Goal: Task Accomplishment & Management: Complete application form

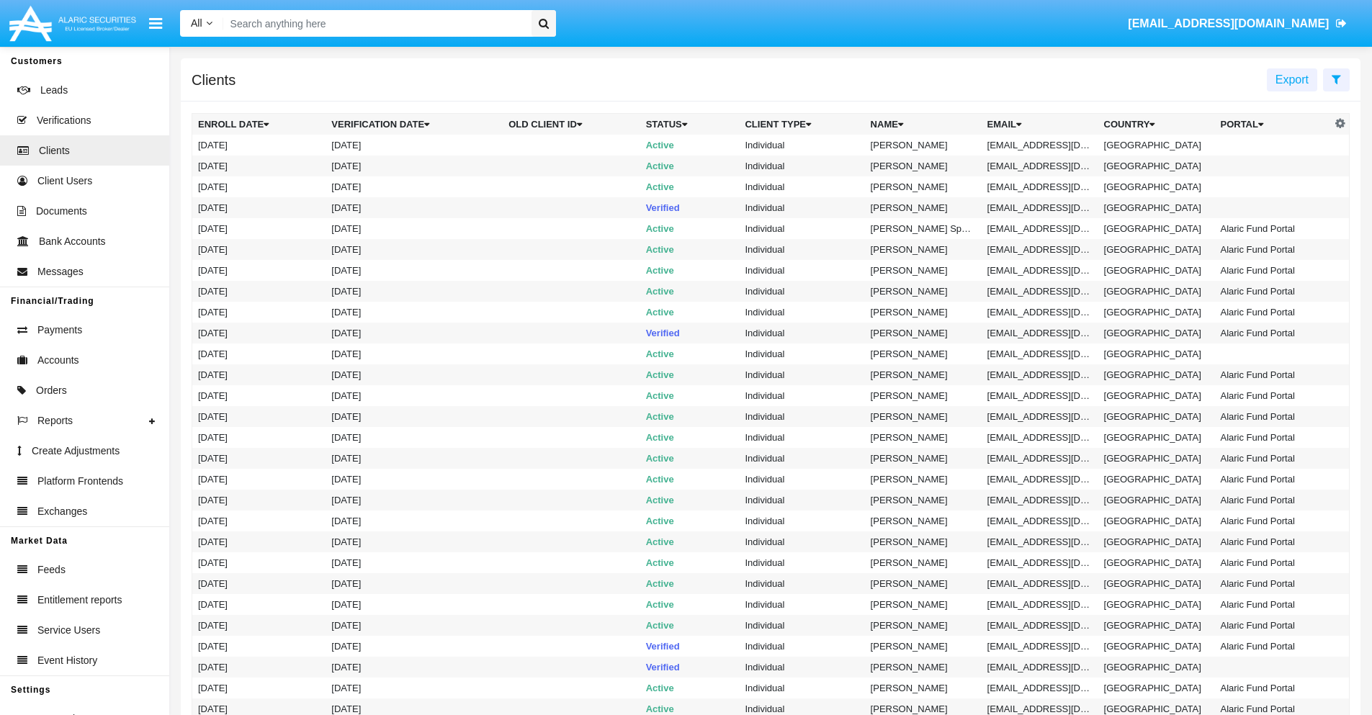
click at [1336, 79] on icon at bounding box center [1336, 79] width 9 height 12
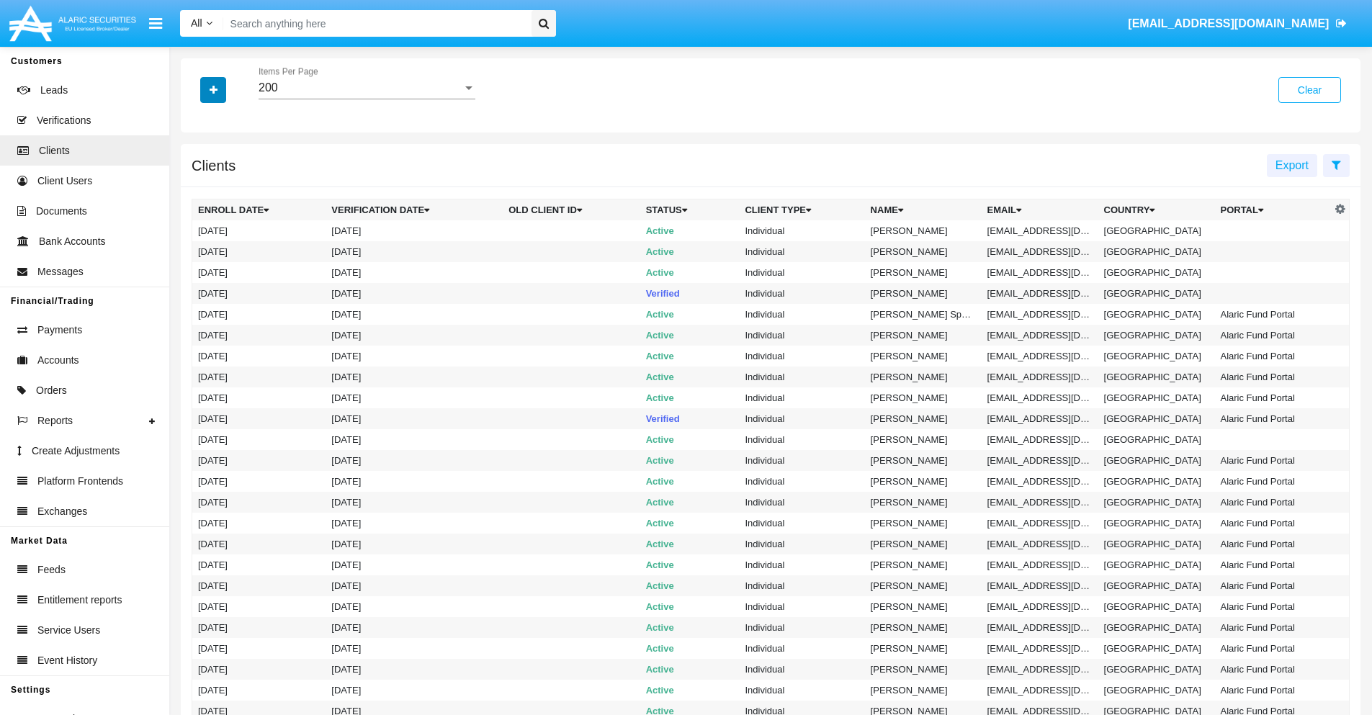
click at [213, 89] on icon "button" at bounding box center [214, 90] width 8 height 10
click at [224, 245] on span "Email" at bounding box center [224, 244] width 29 height 17
click at [198, 251] on input "Email" at bounding box center [197, 251] width 1 height 1
checkbox input "true"
click at [213, 89] on icon "button" at bounding box center [214, 90] width 8 height 10
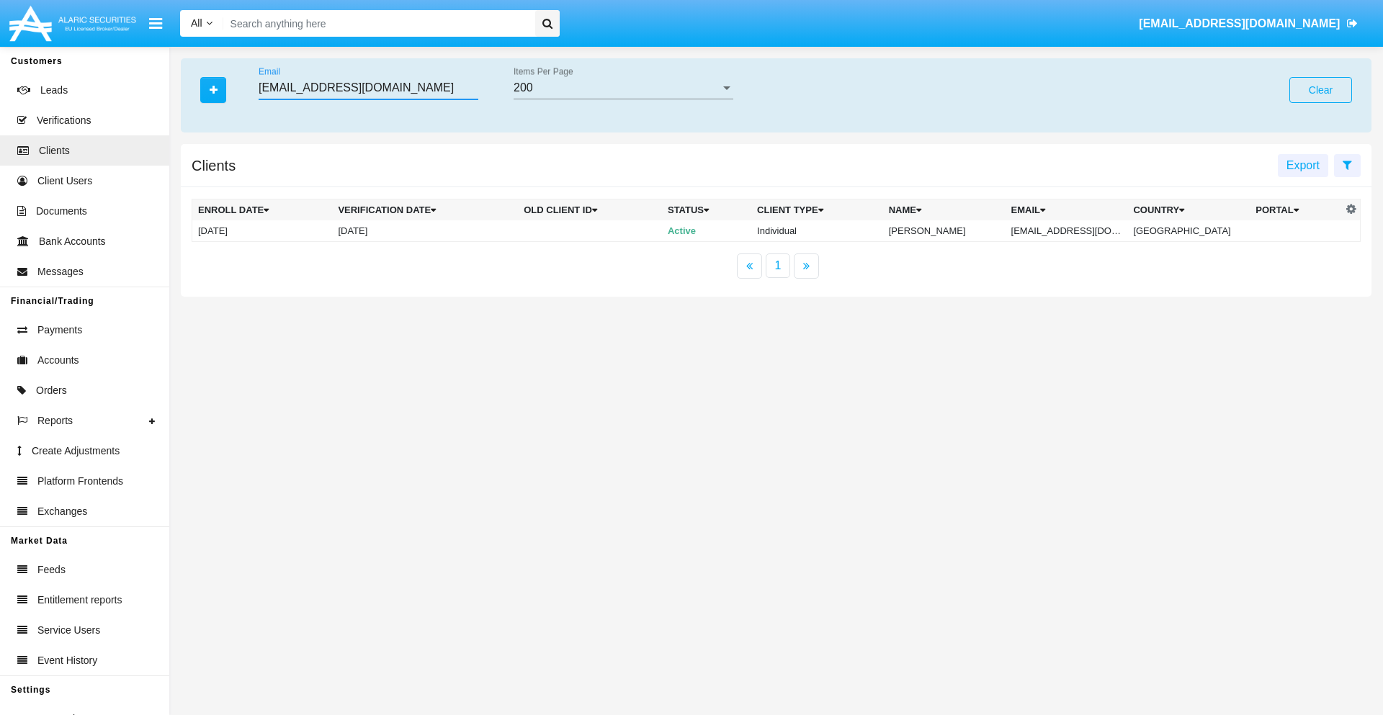
type input "[EMAIL_ADDRESS][DOMAIN_NAME]"
click at [1077, 231] on td "[EMAIL_ADDRESS][DOMAIN_NAME]" at bounding box center [1067, 231] width 122 height 22
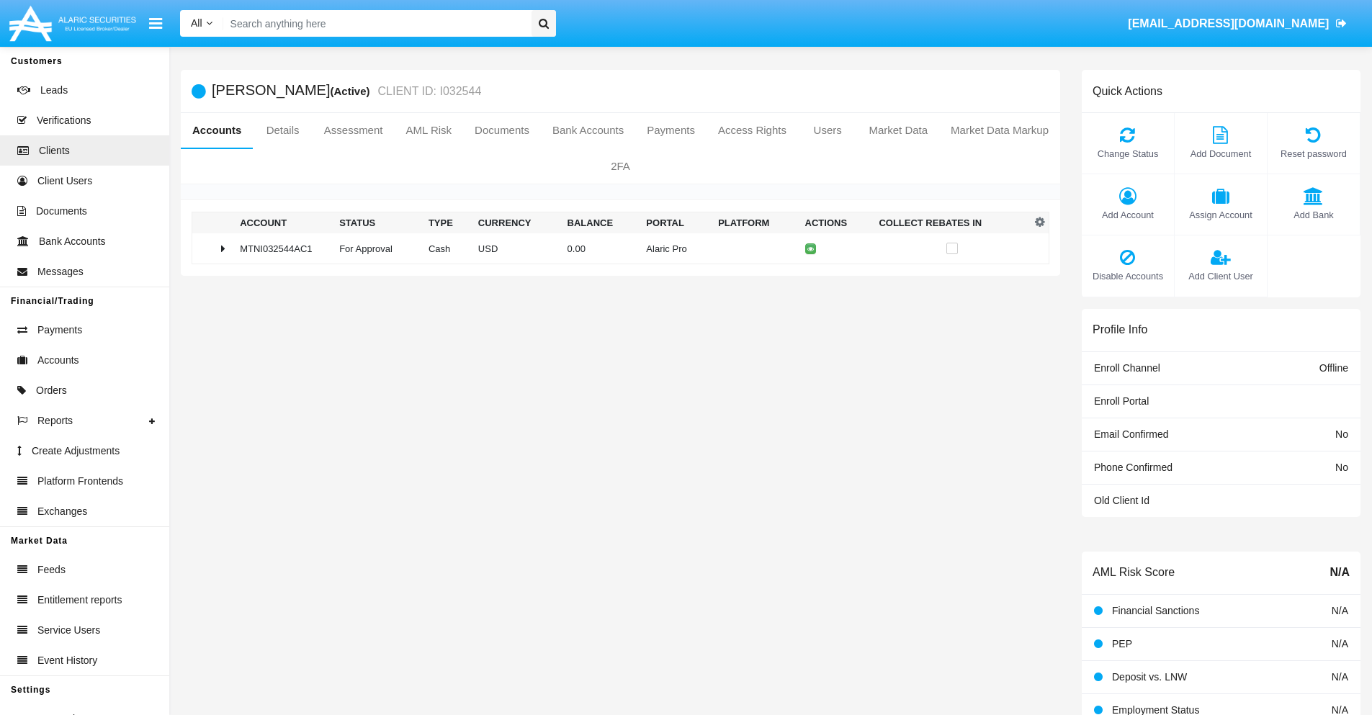
click at [1313, 215] on span "Add Bank" at bounding box center [1314, 215] width 78 height 14
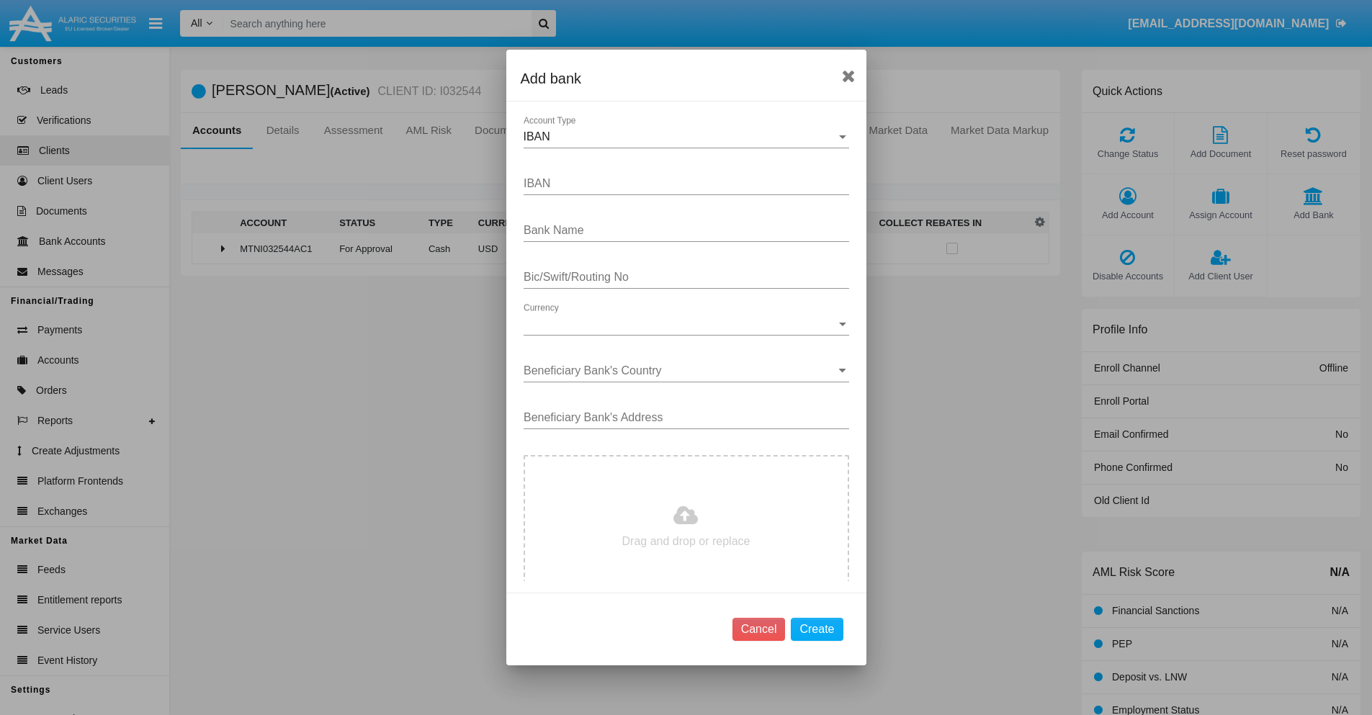
click at [681, 137] on div "IBAN" at bounding box center [680, 136] width 313 height 13
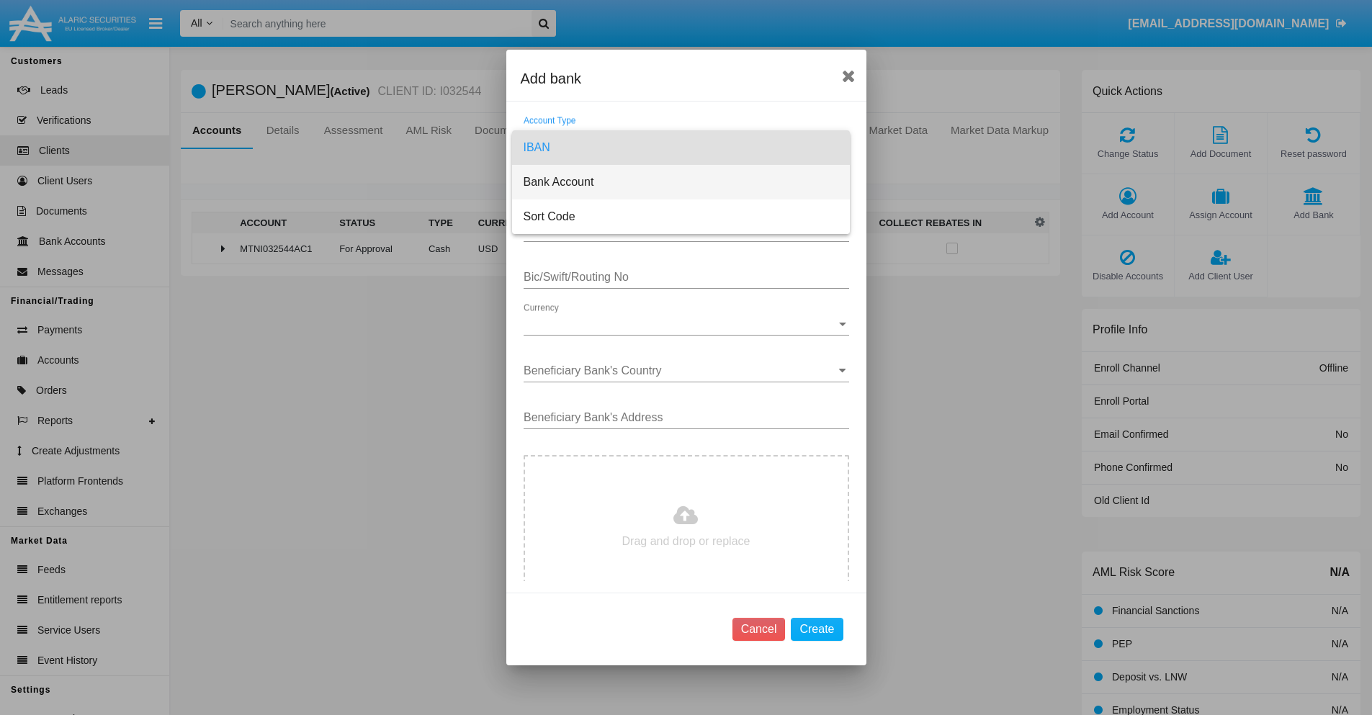
click at [681, 182] on span "Bank Account" at bounding box center [681, 182] width 315 height 35
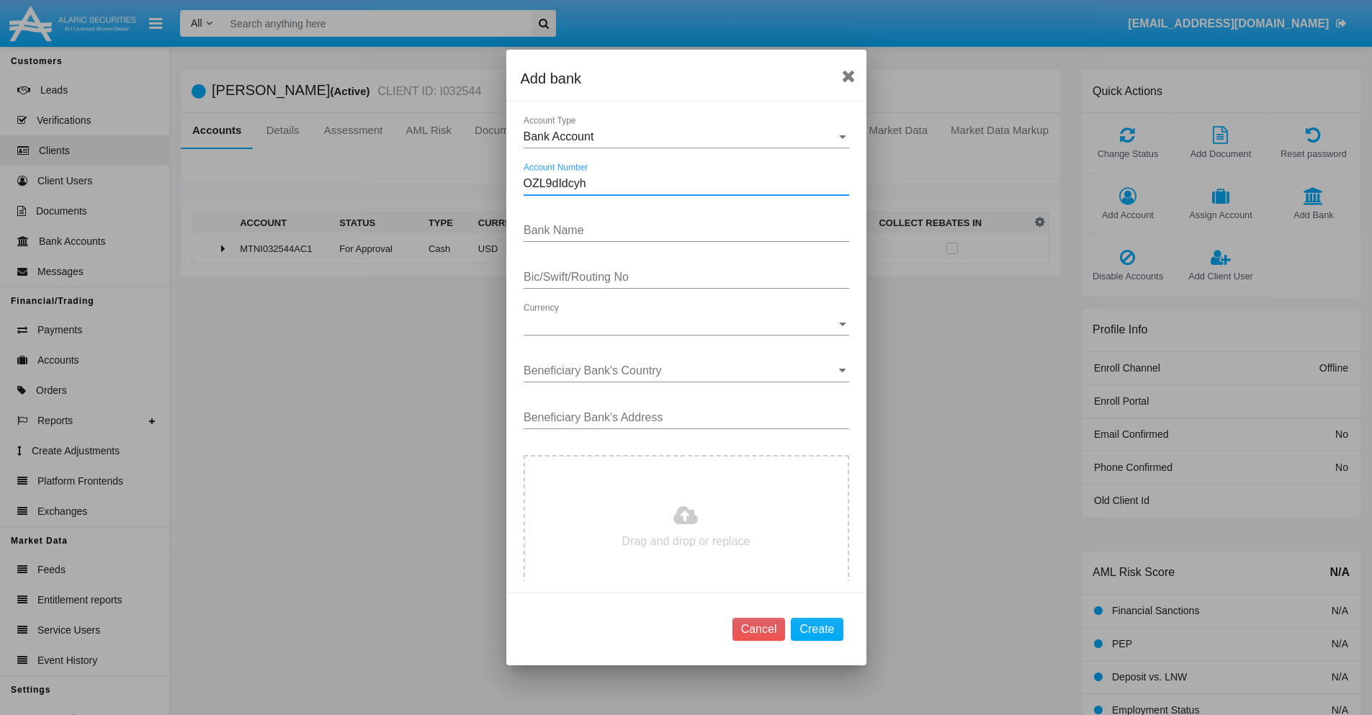
type input "OZL9dIdcyh"
type input "xsXttFruLhyXyXe"
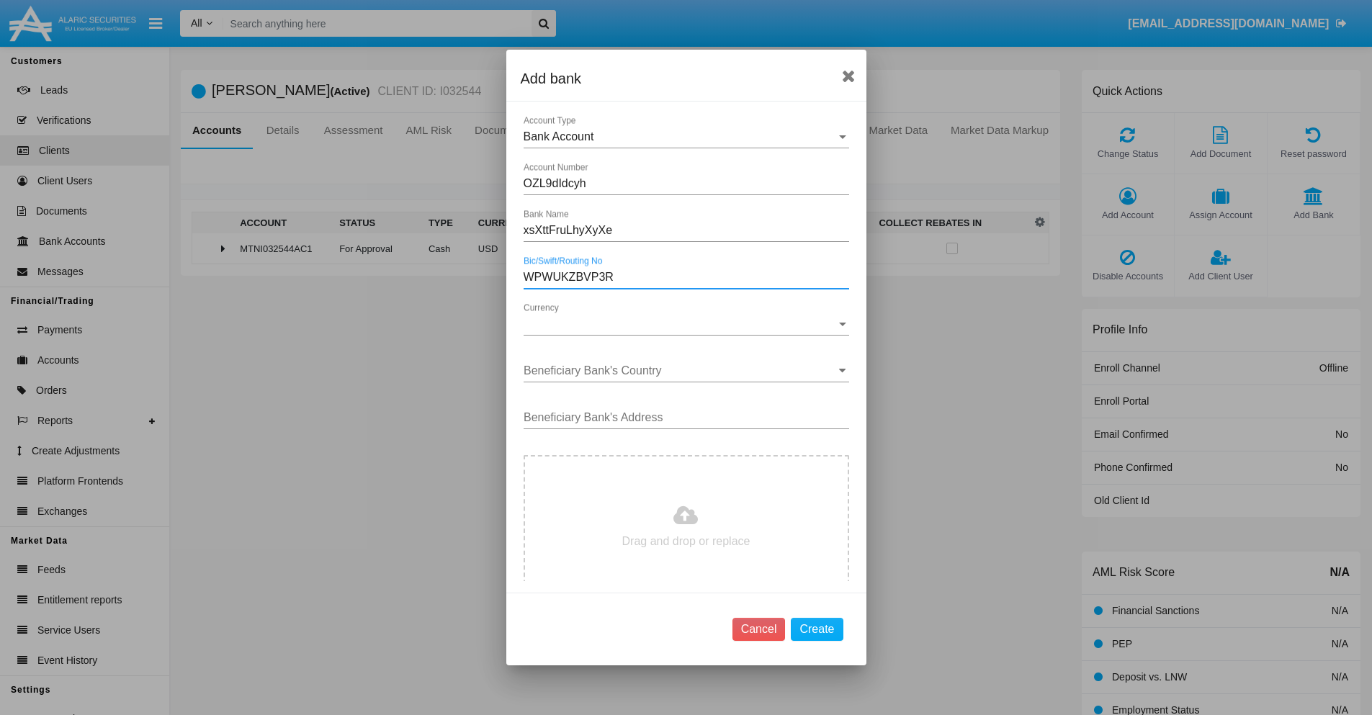
type input "WPWUKZBVP3R"
click at [681, 324] on span "Currency" at bounding box center [680, 324] width 313 height 13
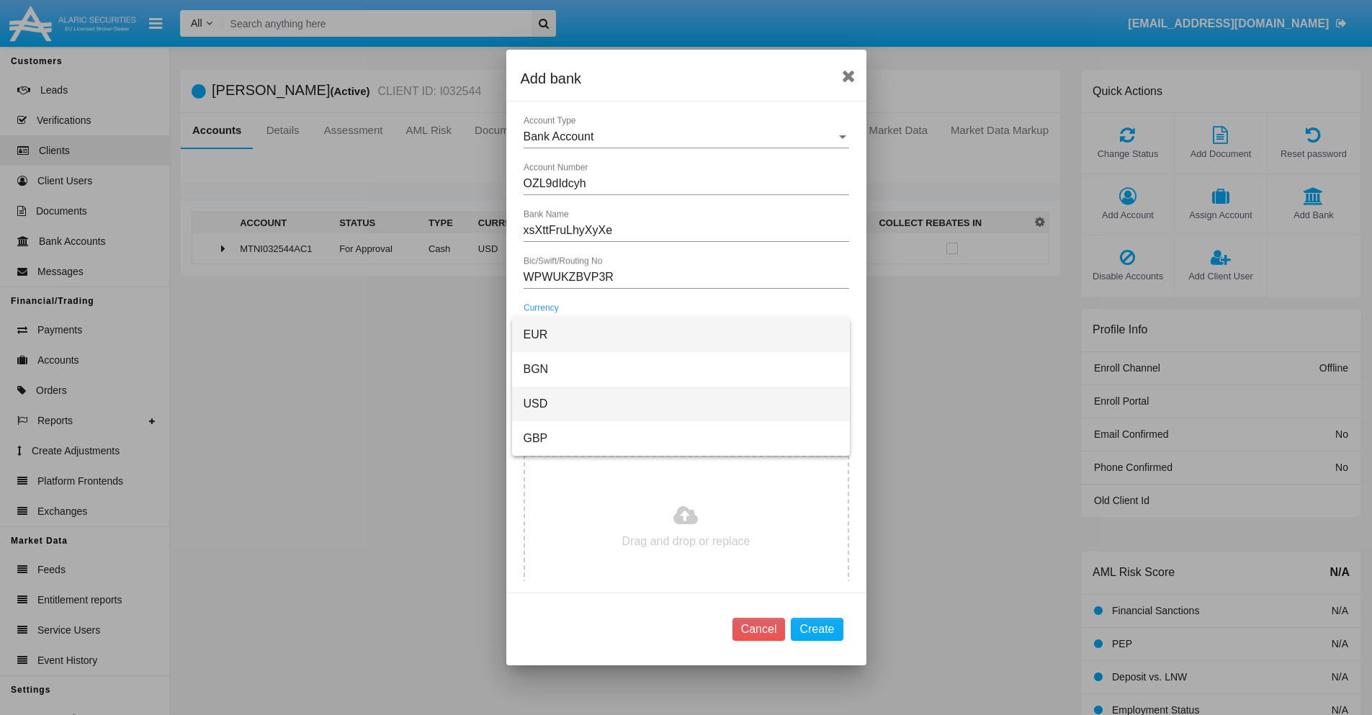
click at [681, 404] on span "USD" at bounding box center [681, 404] width 315 height 35
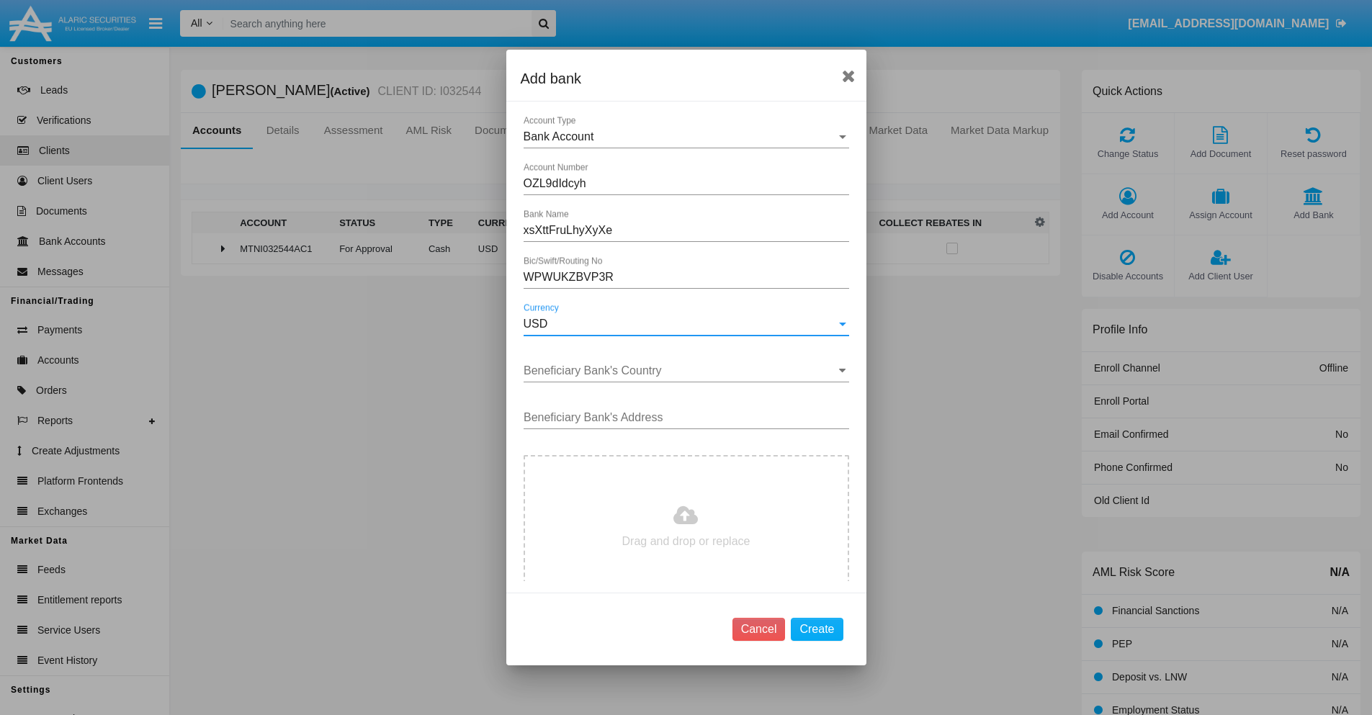
click at [681, 371] on input "Beneficiary Bank's Country" at bounding box center [687, 371] width 326 height 13
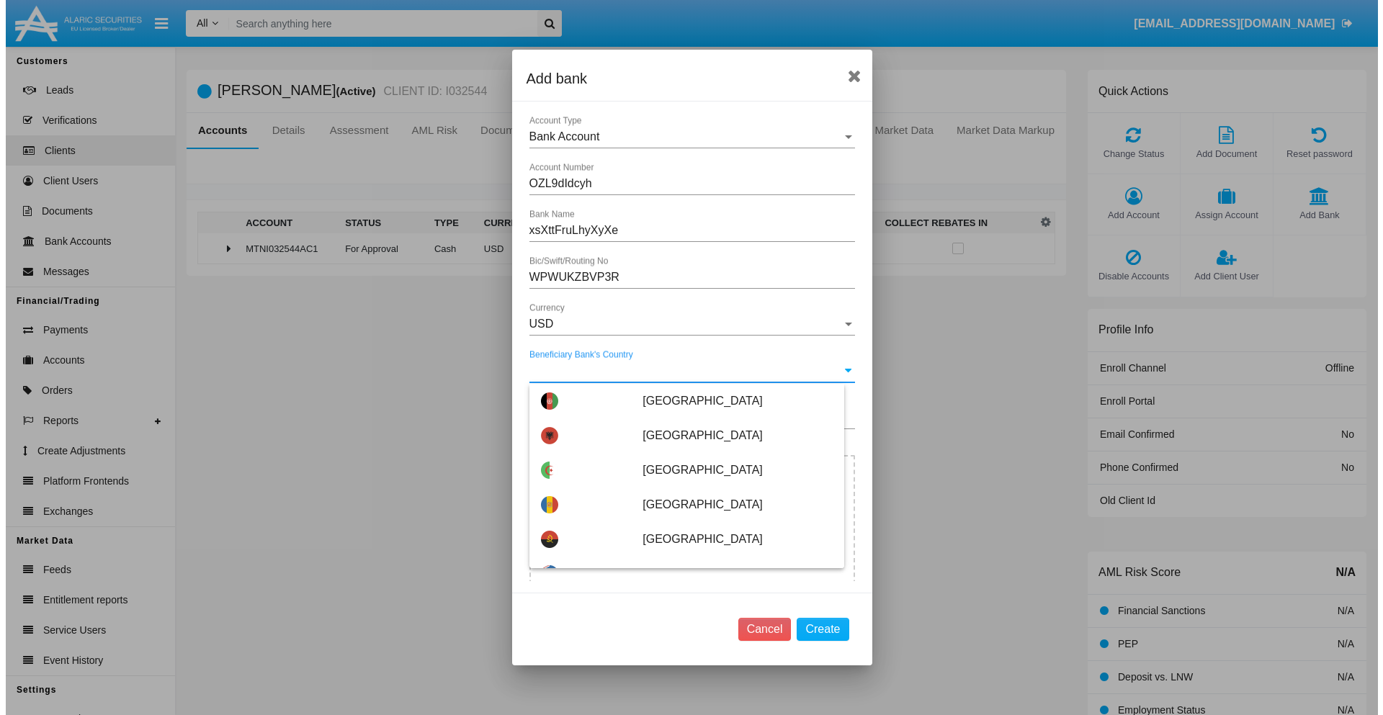
scroll to position [3896, 0]
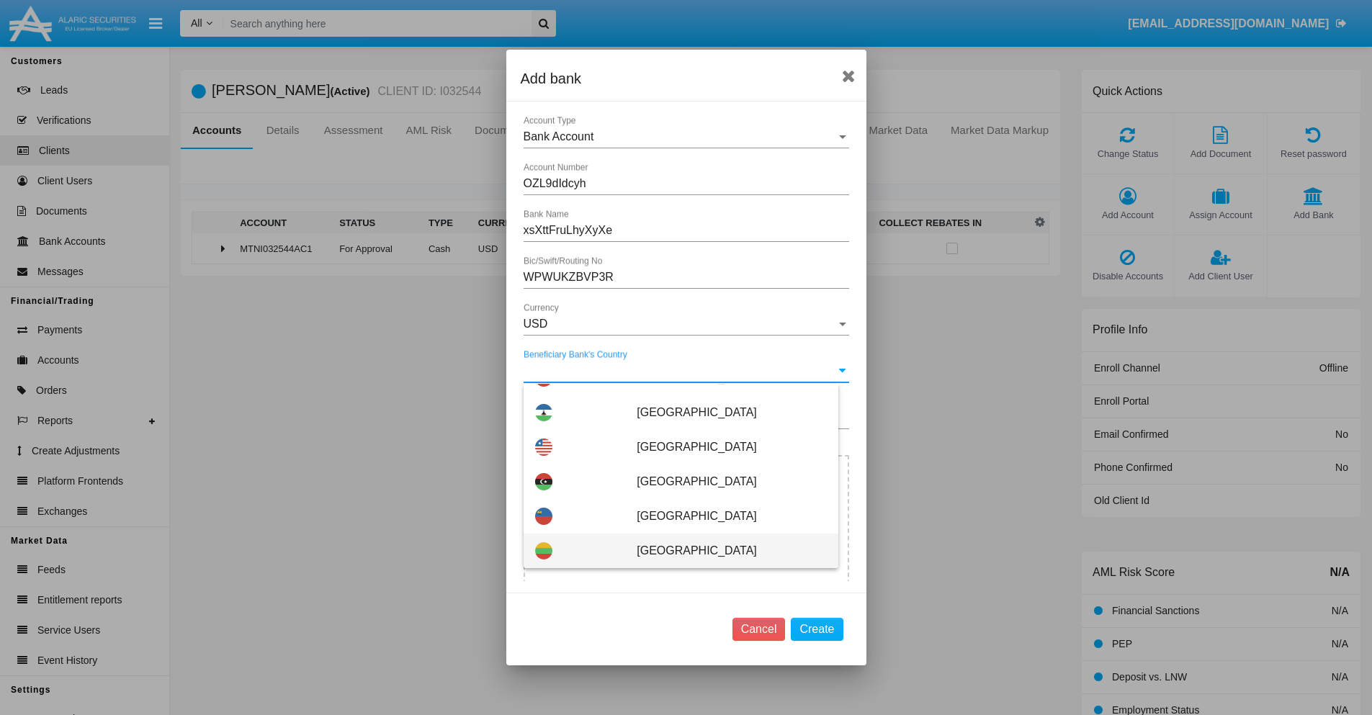
click at [724, 551] on span "[GEOGRAPHIC_DATA]" at bounding box center [731, 551] width 189 height 35
type input "[GEOGRAPHIC_DATA]"
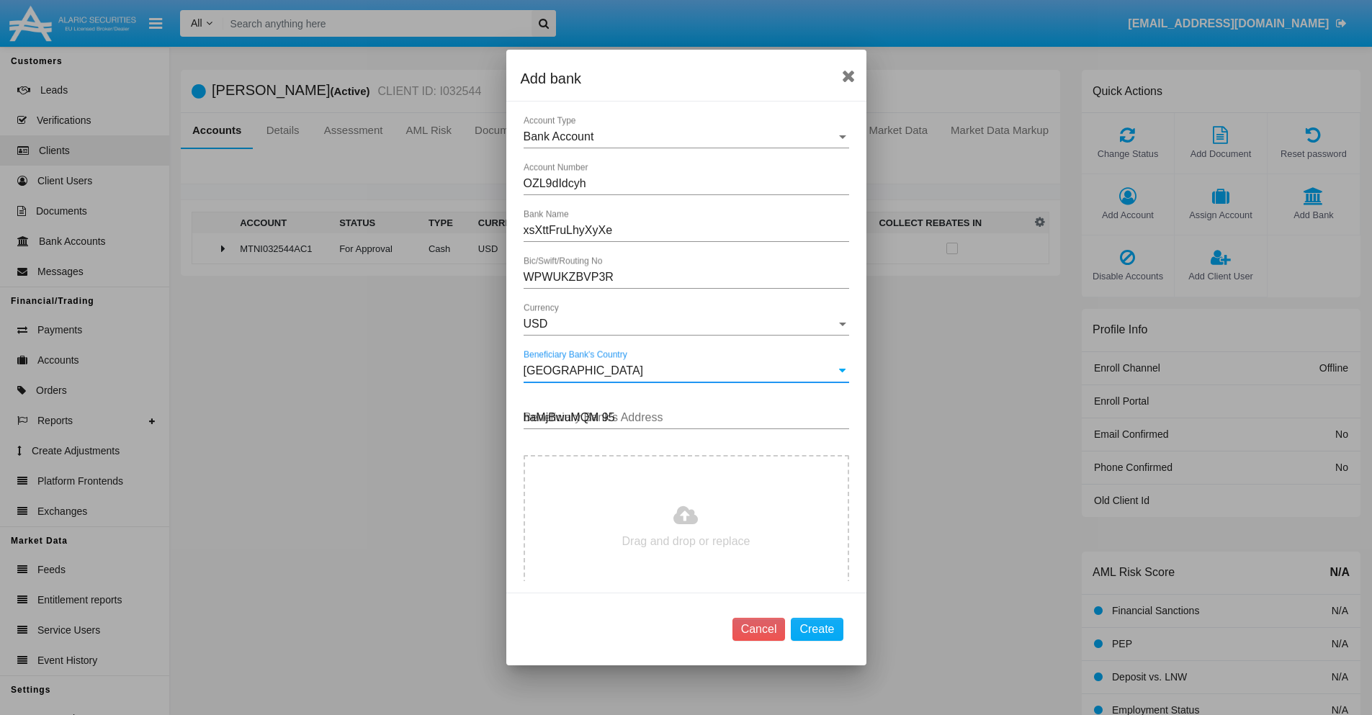
type input "haMjBwuMQM 956"
type input "C:\fakepath\bank-statement.png"
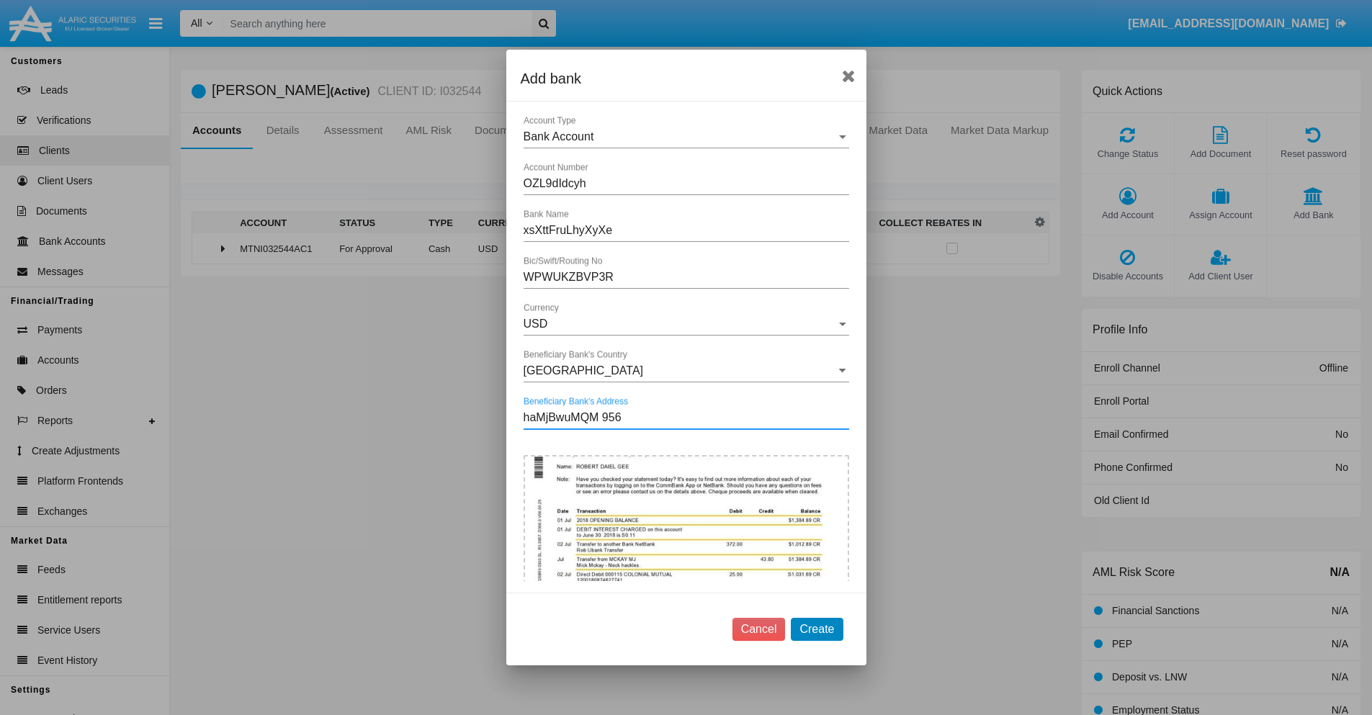
click at [817, 629] on button "Create" at bounding box center [817, 629] width 52 height 23
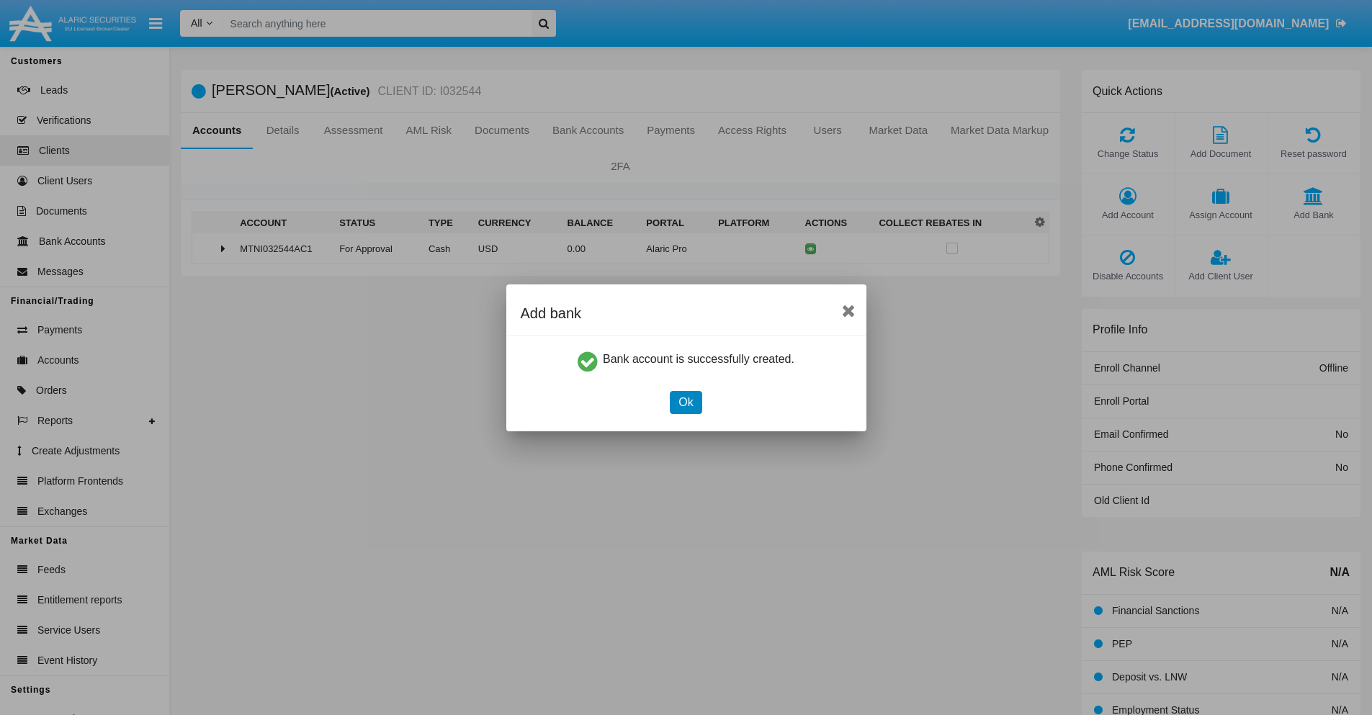
click at [686, 402] on button "Ok" at bounding box center [686, 402] width 32 height 23
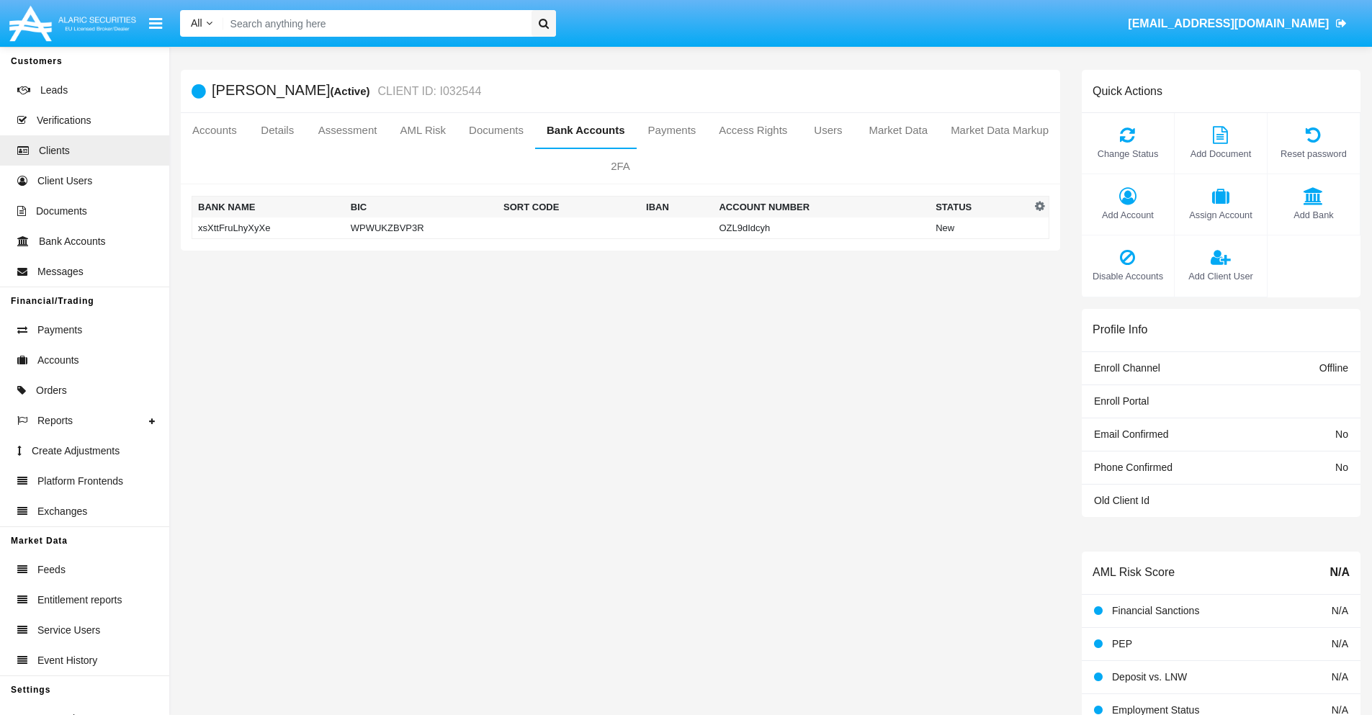
click at [268, 228] on td "xsXttFruLhyXyXe" at bounding box center [268, 229] width 153 height 22
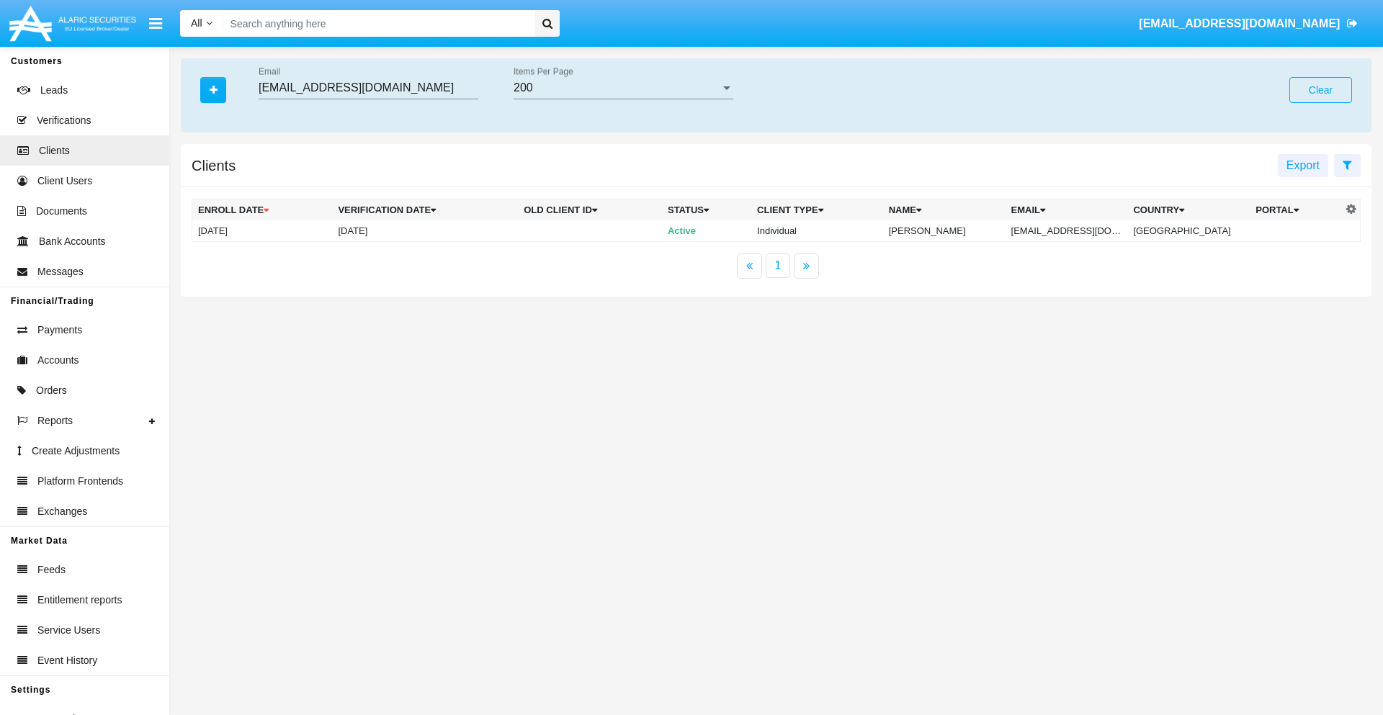
click at [1321, 90] on button "Clear" at bounding box center [1321, 90] width 63 height 26
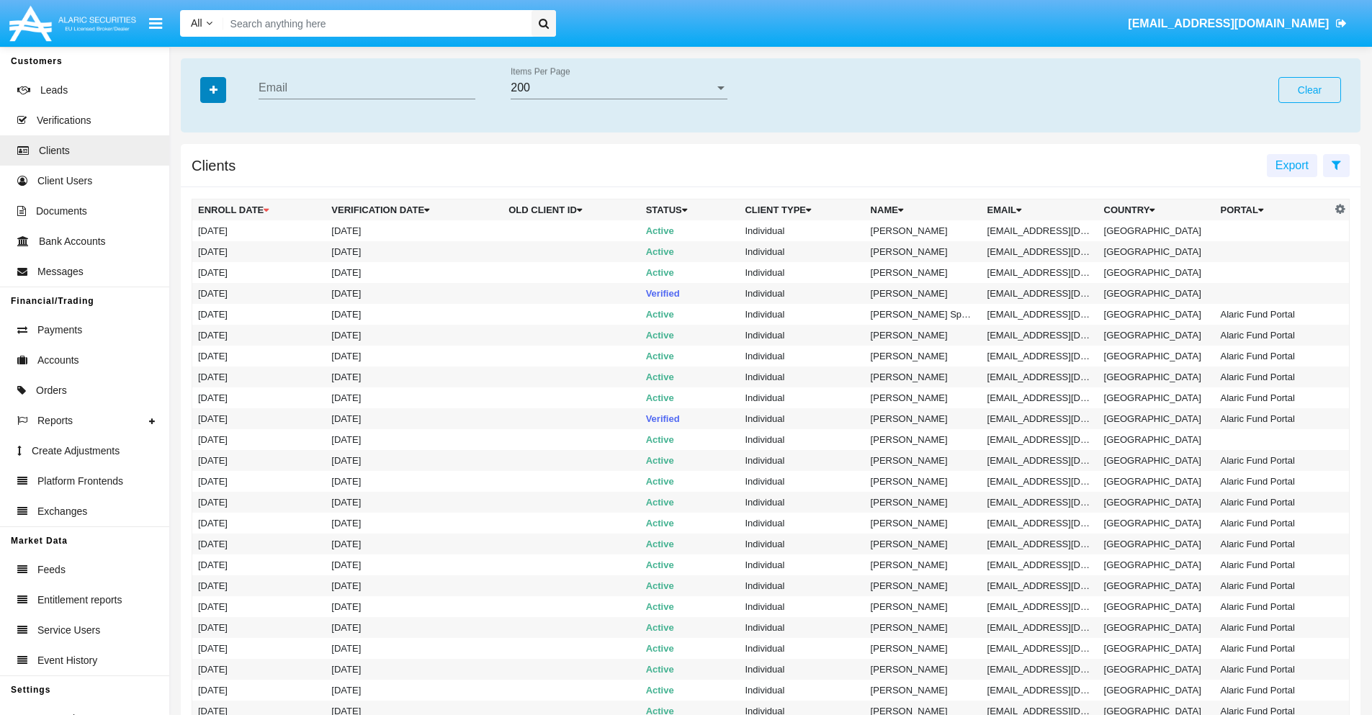
click at [213, 89] on icon "button" at bounding box center [214, 90] width 8 height 10
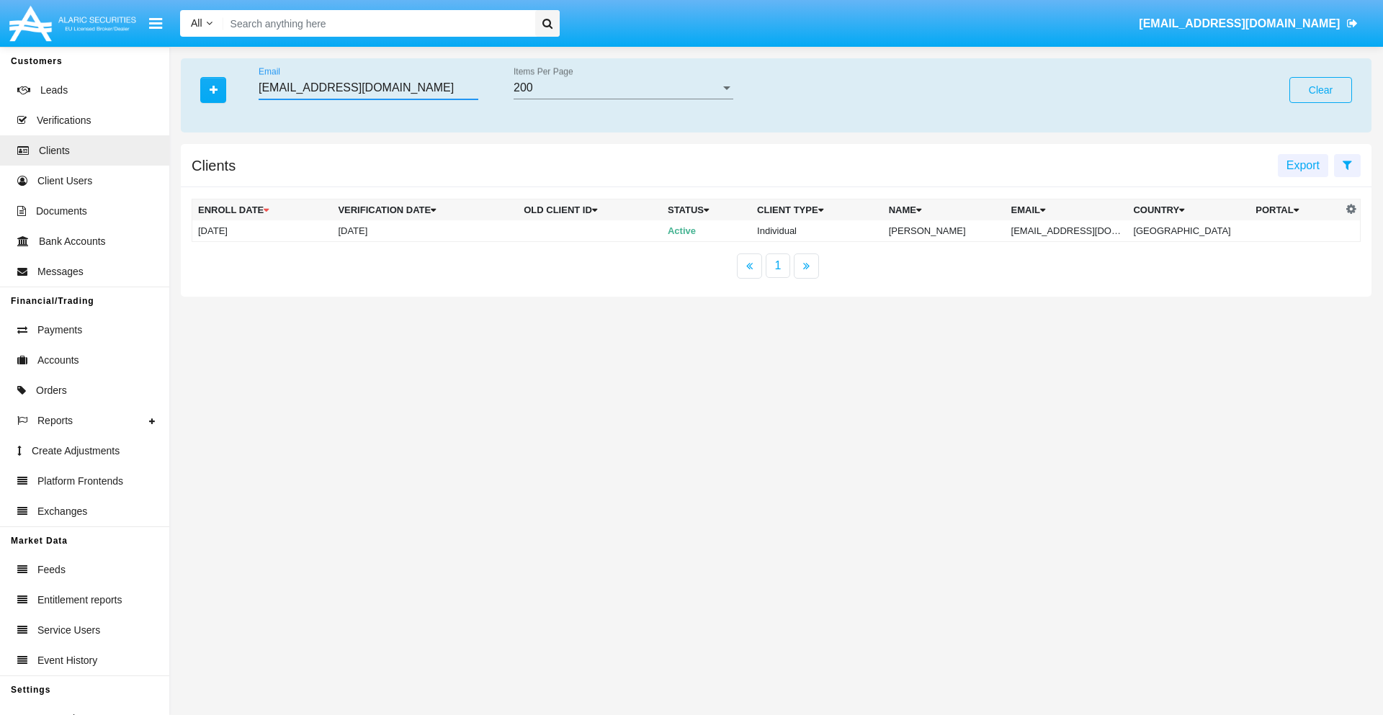
type input "[EMAIL_ADDRESS][DOMAIN_NAME]"
click at [1077, 231] on td "[EMAIL_ADDRESS][DOMAIN_NAME]" at bounding box center [1067, 231] width 122 height 22
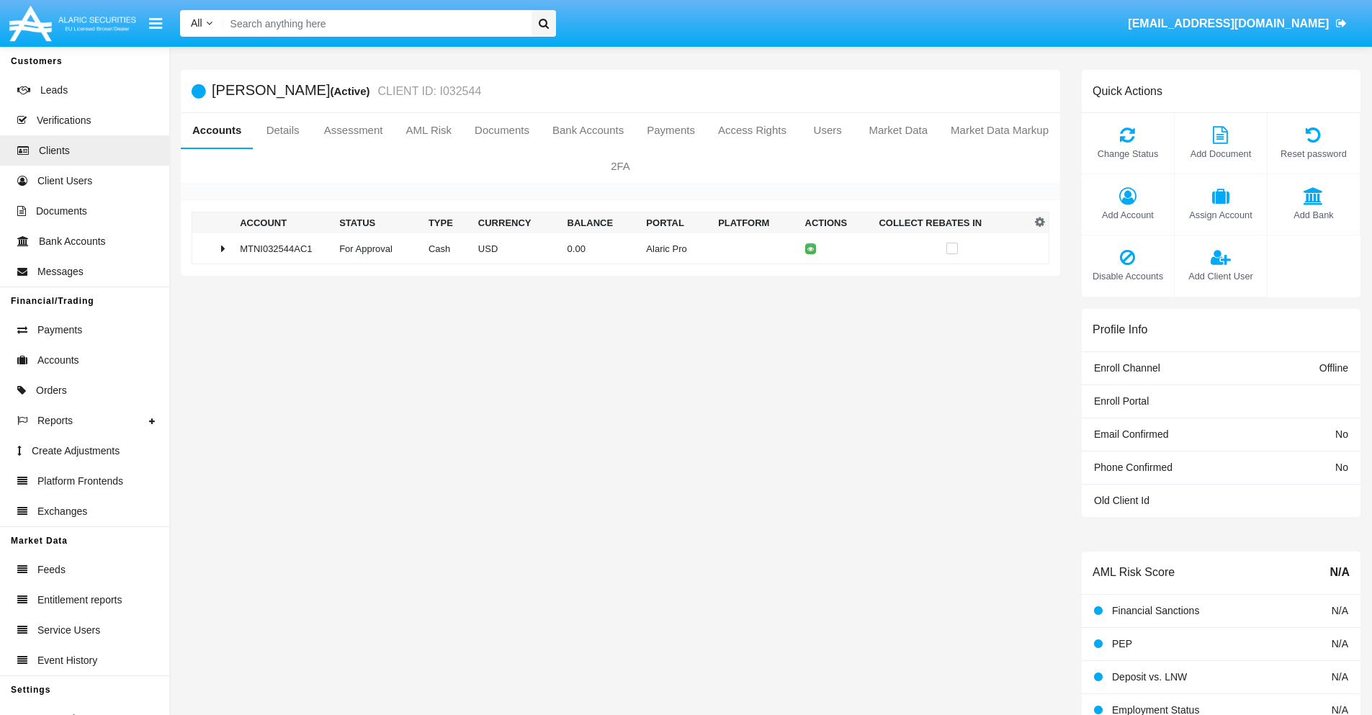
click at [1313, 215] on span "Add Bank" at bounding box center [1314, 215] width 78 height 14
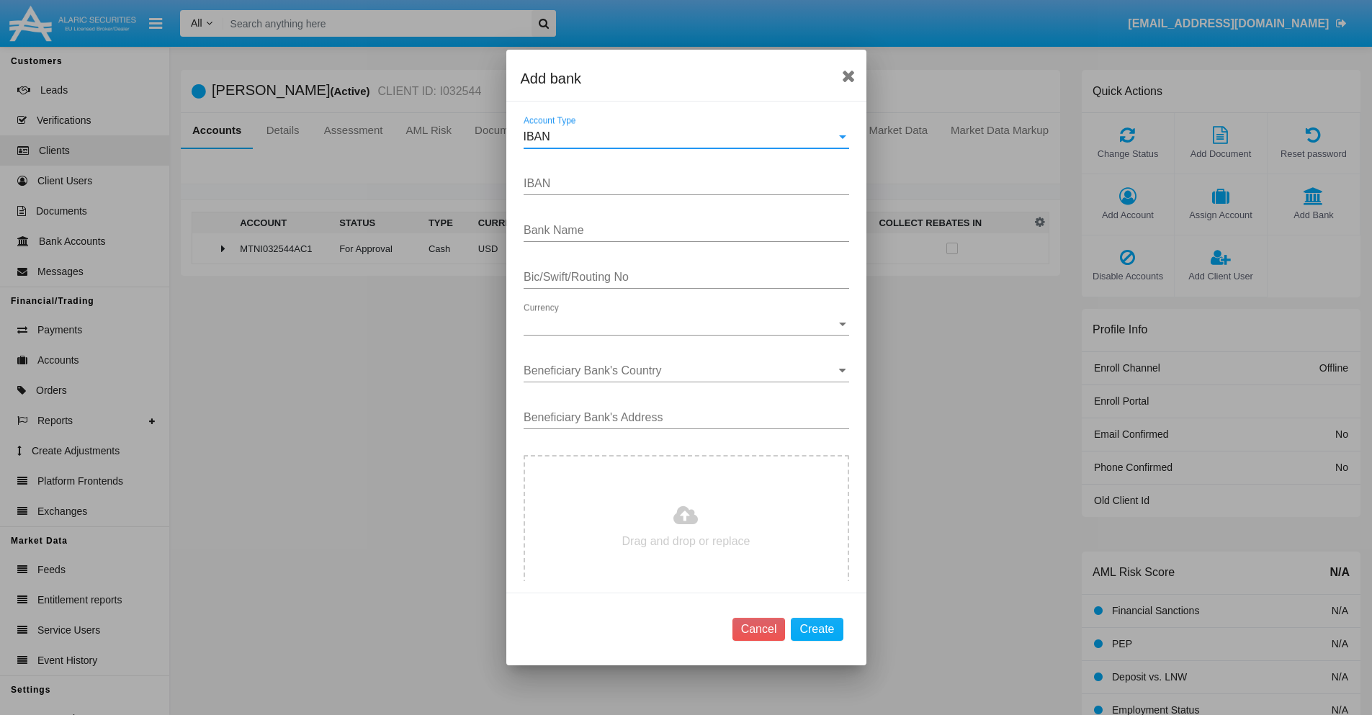
click at [681, 137] on div "IBAN" at bounding box center [680, 136] width 313 height 13
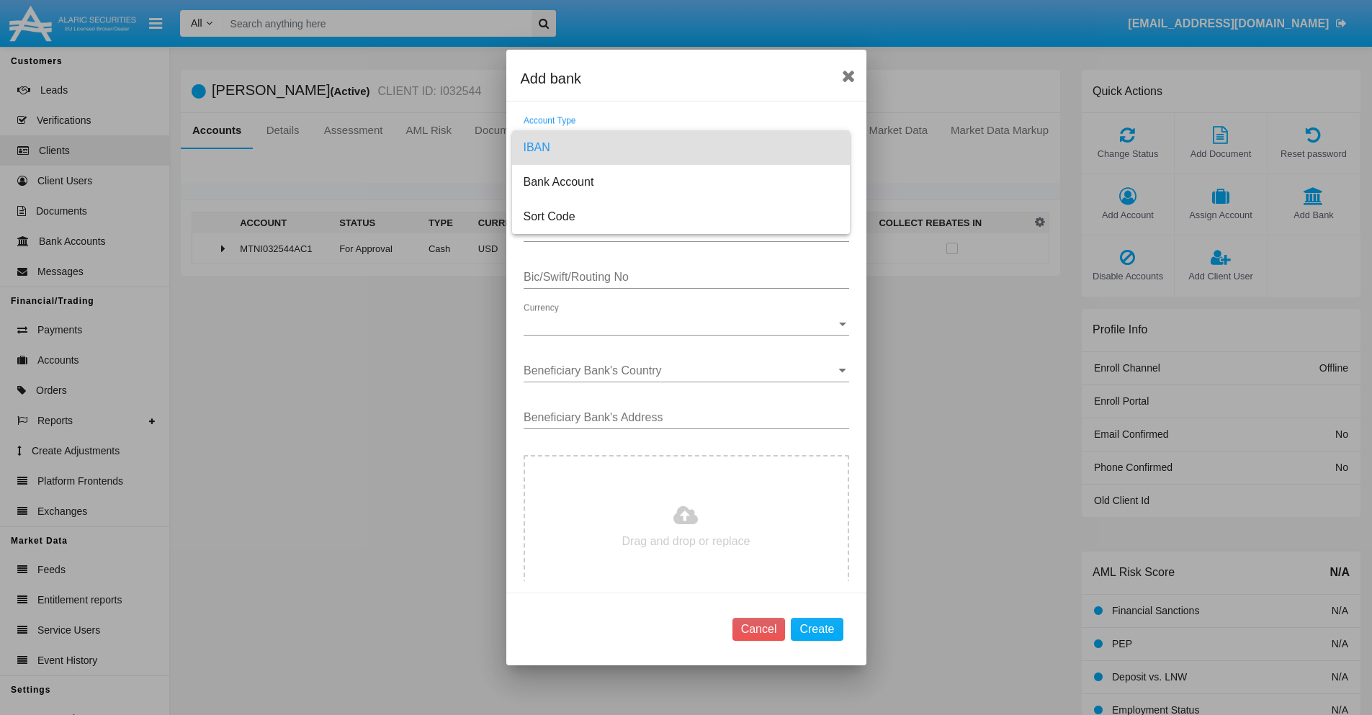
click at [681, 148] on span "IBAN" at bounding box center [681, 147] width 315 height 35
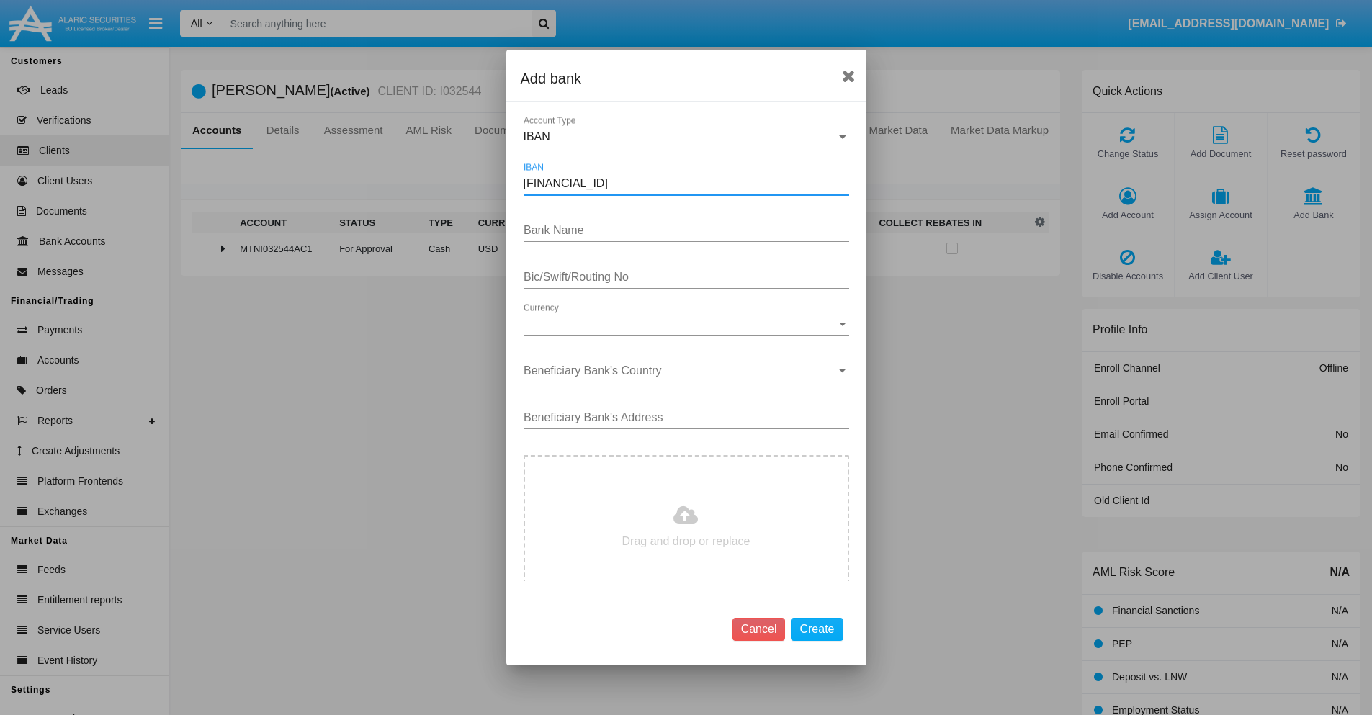
type input "[FINANCIAL_ID]"
type input "cCODrzOEhvLPkVn"
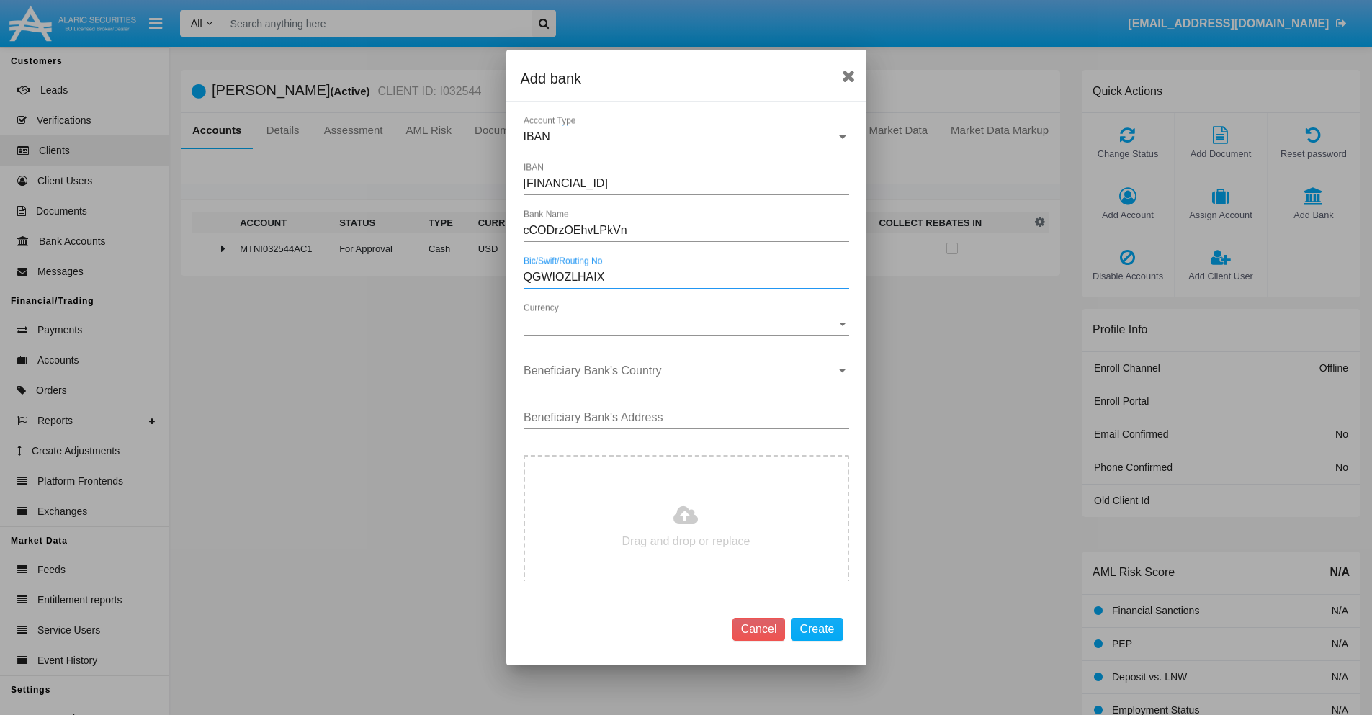
type input "QGWIOZLHAIX"
click at [681, 324] on span "Currency" at bounding box center [680, 324] width 313 height 13
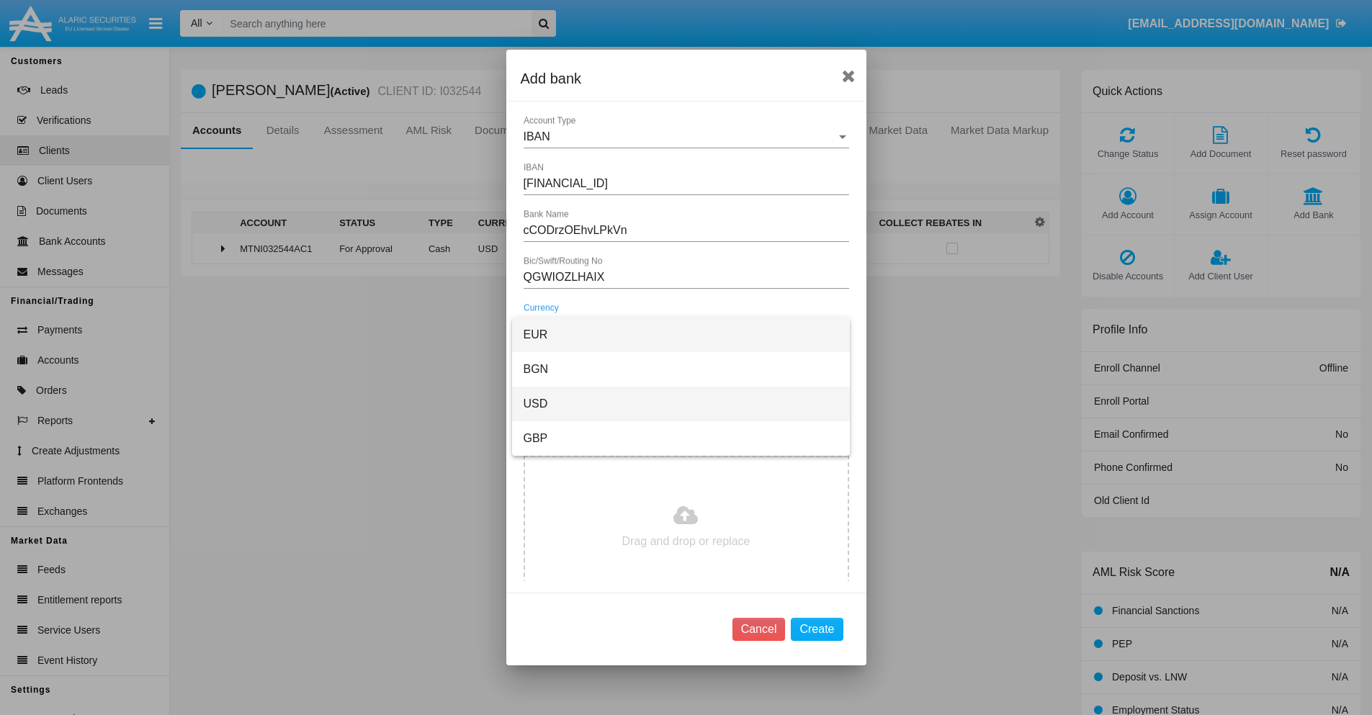
click at [681, 404] on span "USD" at bounding box center [681, 404] width 315 height 35
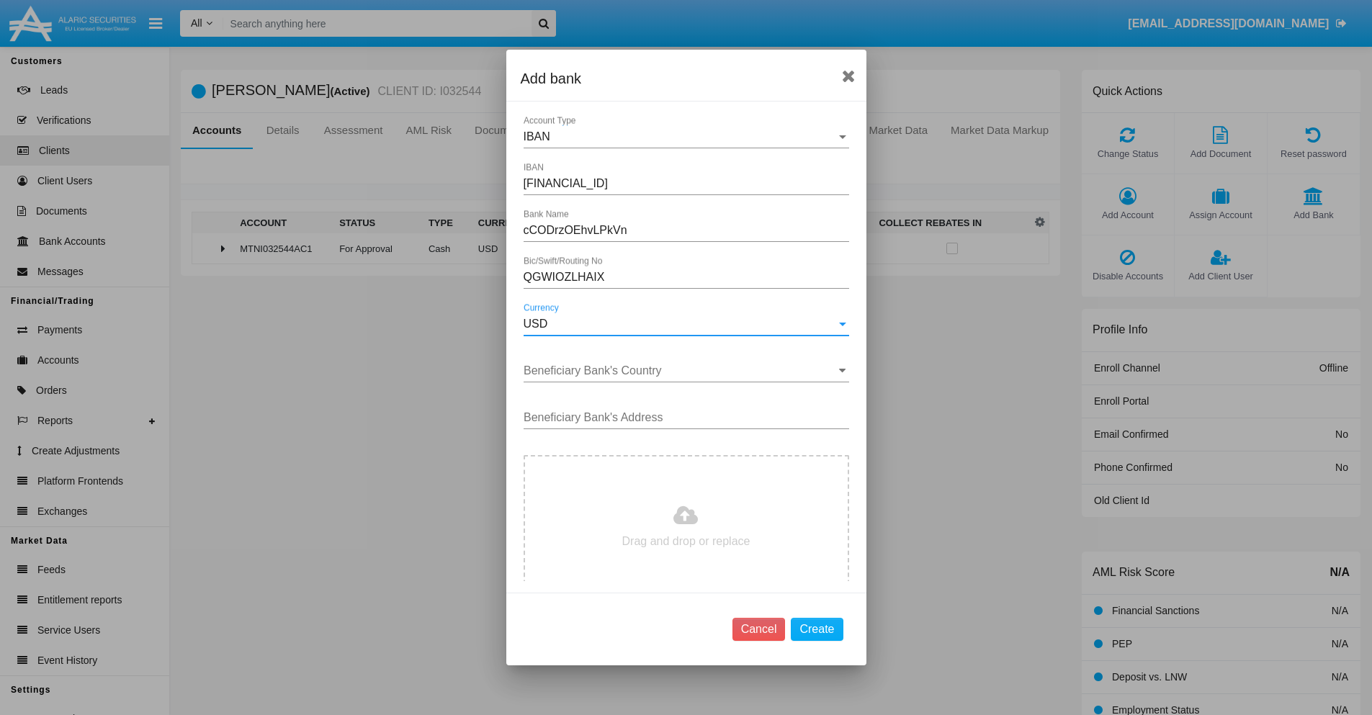
click at [681, 371] on input "Beneficiary Bank's Country" at bounding box center [687, 371] width 326 height 13
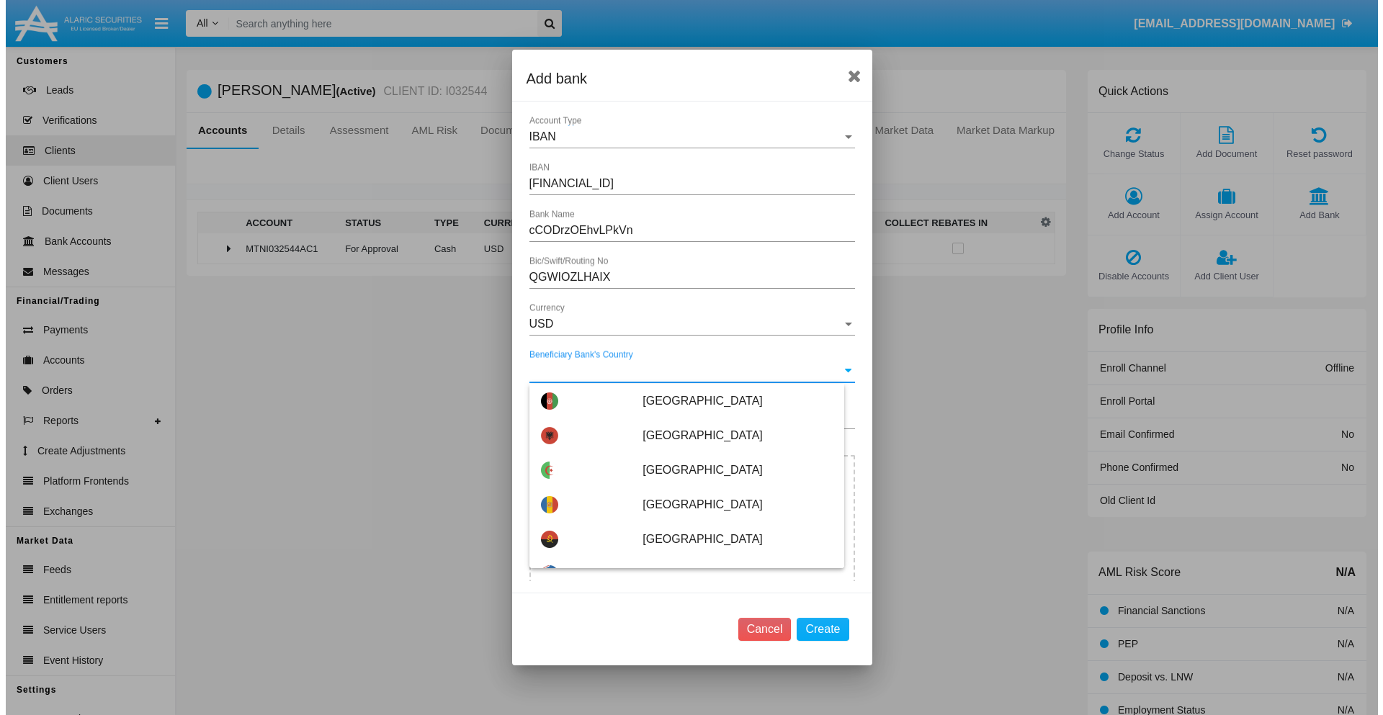
scroll to position [853, 0]
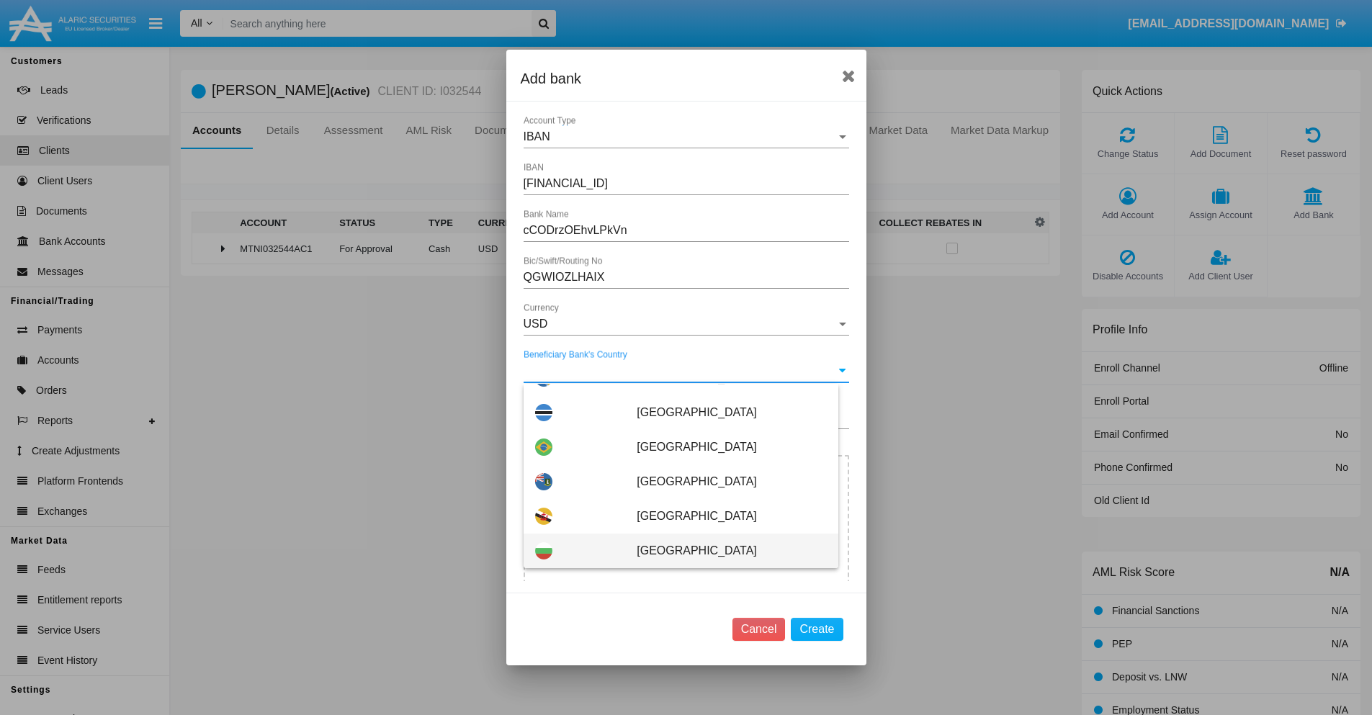
click at [724, 551] on span "[GEOGRAPHIC_DATA]" at bounding box center [731, 551] width 189 height 35
type input "[GEOGRAPHIC_DATA]"
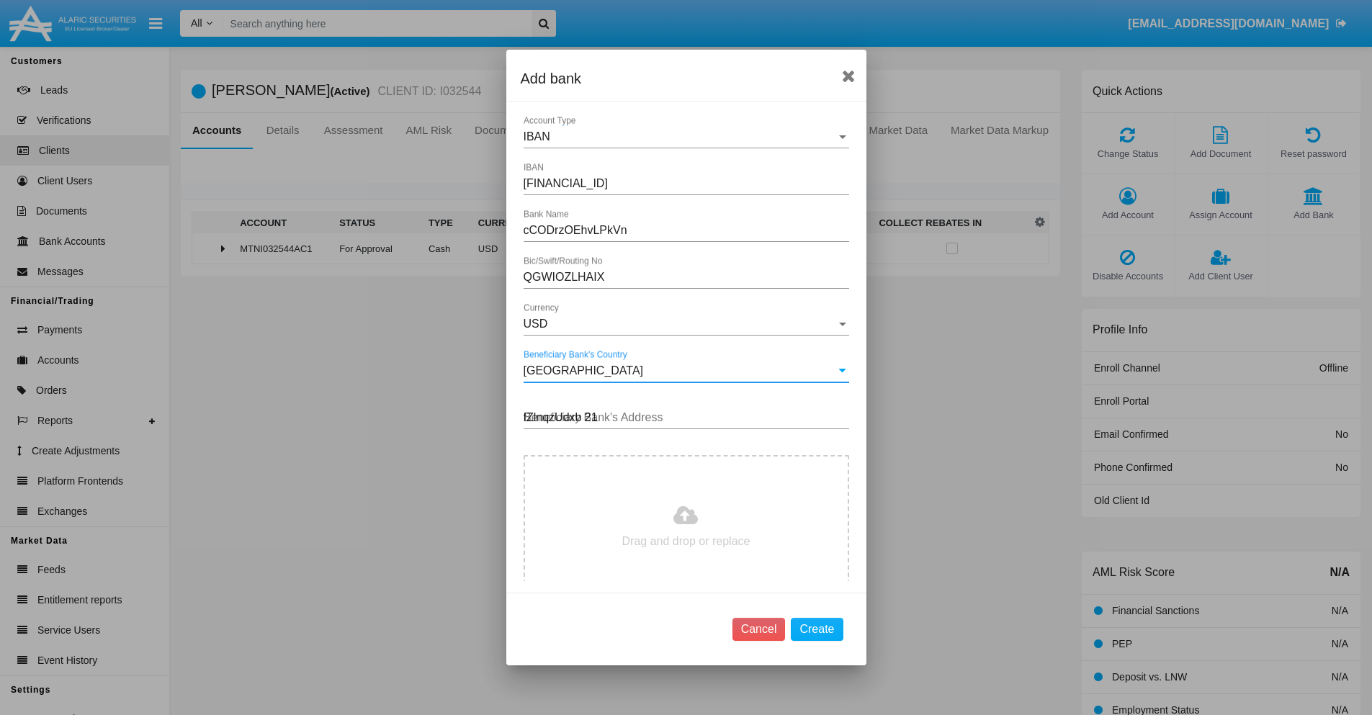
type input "fZlnqzUdxb 218"
type input "C:\fakepath\bank-statement.png"
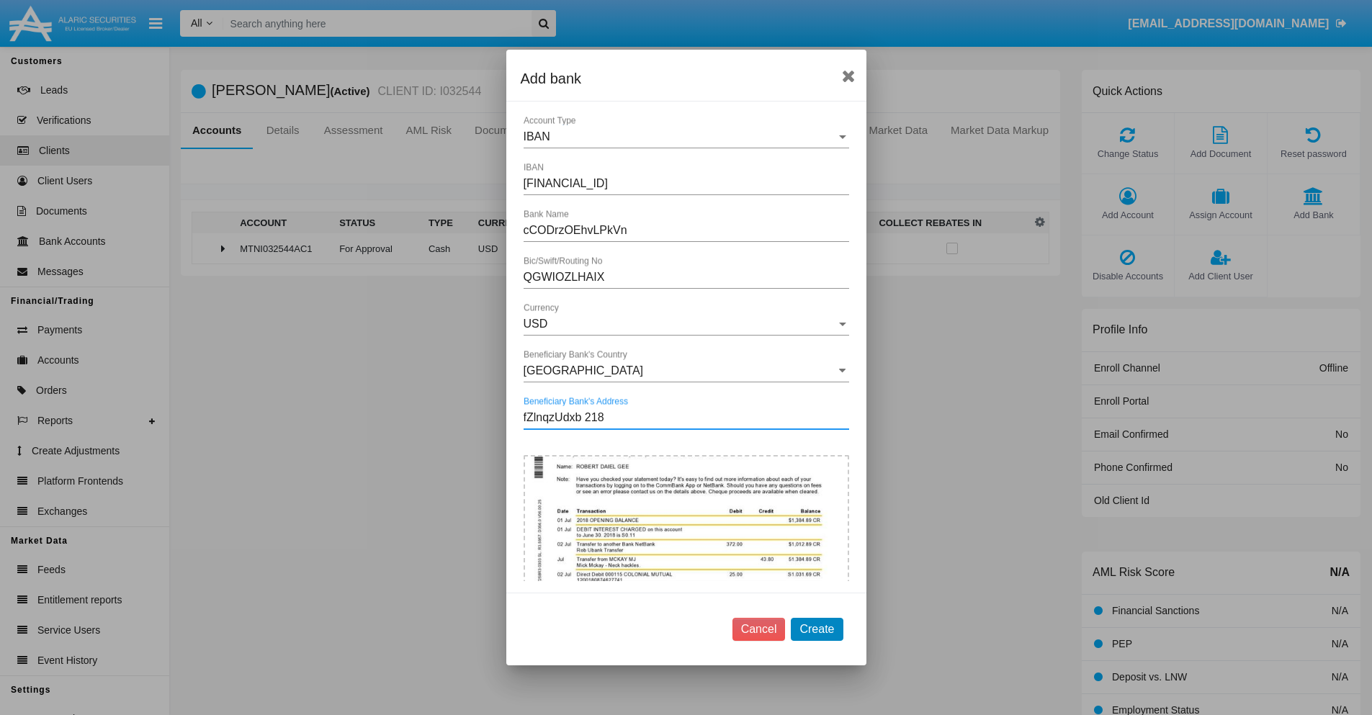
click at [817, 629] on button "Create" at bounding box center [817, 629] width 52 height 23
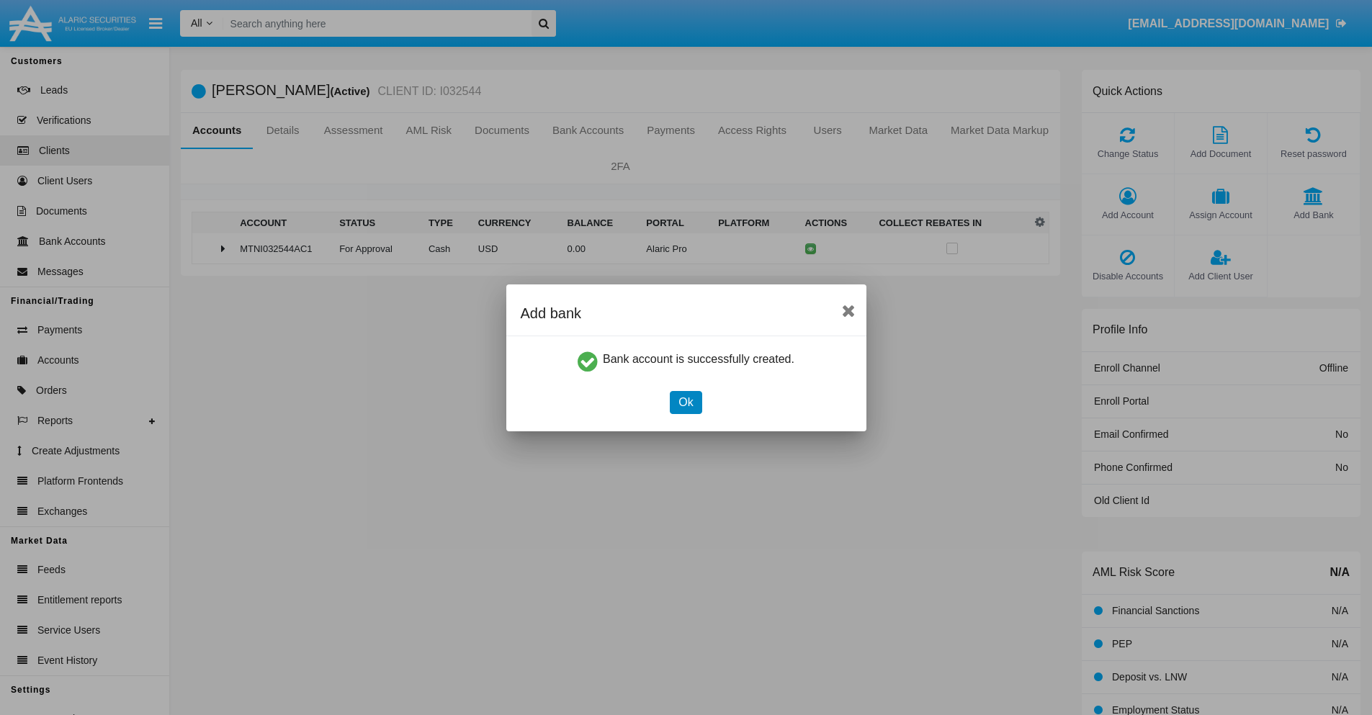
click at [686, 402] on button "Ok" at bounding box center [686, 402] width 32 height 23
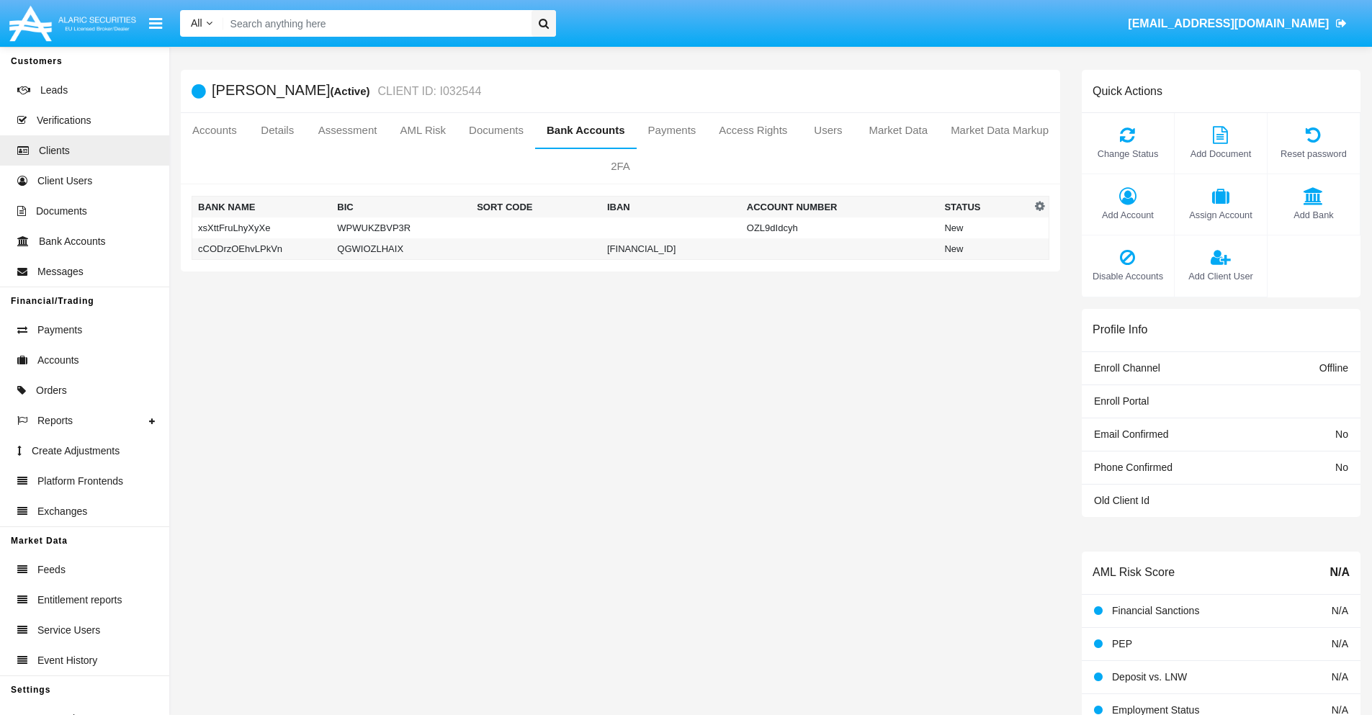
click at [262, 249] on td "cCODrzOEhvLPkVn" at bounding box center [262, 249] width 140 height 22
